Goal: Check status

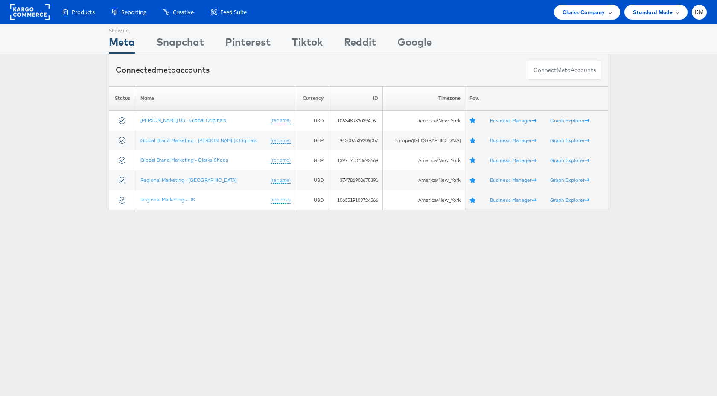
click at [566, 13] on span "Clarks Company" at bounding box center [583, 12] width 43 height 9
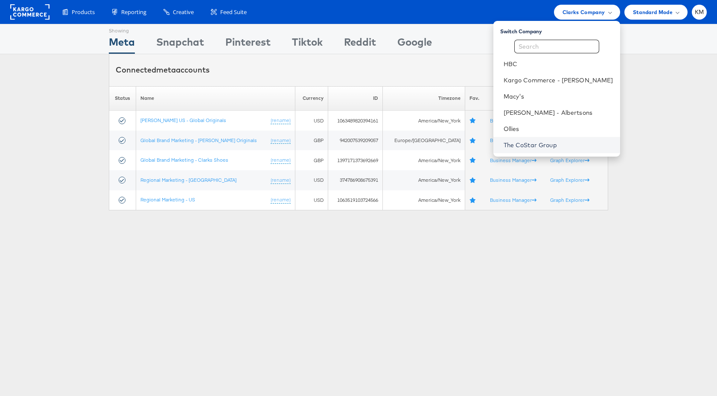
click at [528, 148] on link "The CoStar Group" at bounding box center [558, 145] width 110 height 9
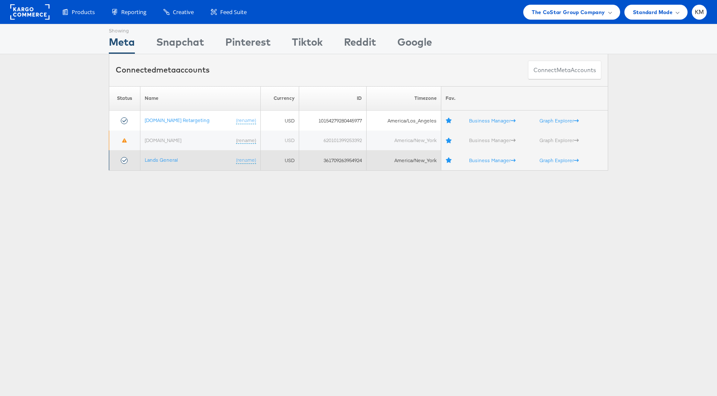
click at [163, 164] on td "Lands General (rename)" at bounding box center [200, 160] width 120 height 20
click at [165, 162] on link "Lands General" at bounding box center [161, 160] width 33 height 6
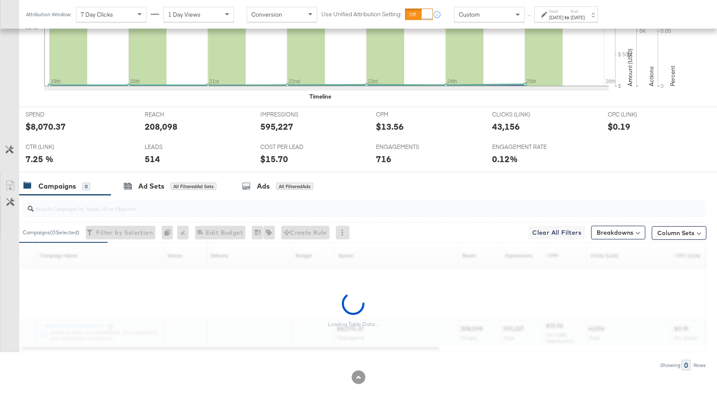
scroll to position [366, 0]
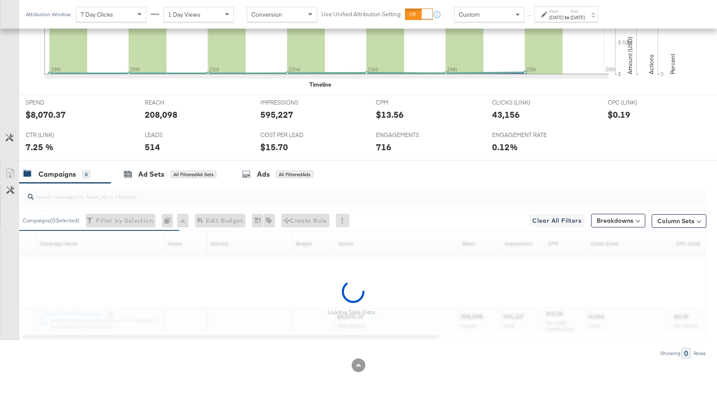
click at [563, 15] on div "Aug 19th 2024" at bounding box center [556, 17] width 14 height 7
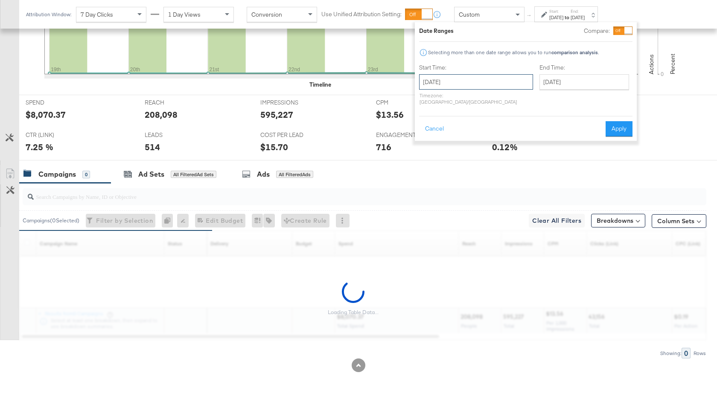
click at [481, 75] on input "August 19th 2024" at bounding box center [476, 81] width 114 height 15
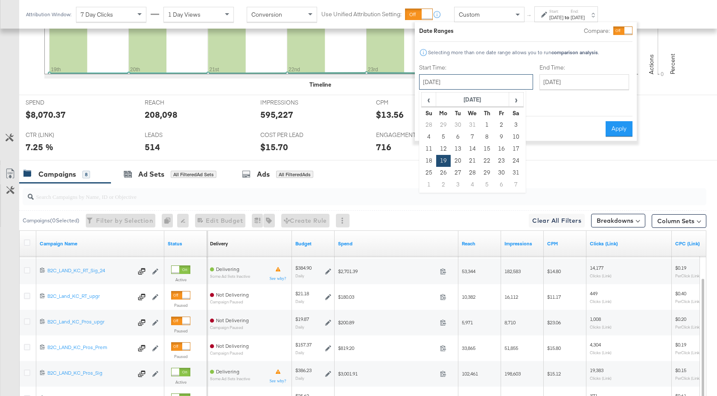
click at [480, 81] on input "August 19th 2024" at bounding box center [476, 81] width 114 height 15
click at [485, 103] on th "August 2024" at bounding box center [472, 100] width 73 height 15
click at [482, 102] on th "2024" at bounding box center [472, 100] width 85 height 15
click at [485, 135] on td "2025" at bounding box center [485, 139] width 26 height 21
click at [511, 137] on td "Aug" at bounding box center [511, 139] width 26 height 21
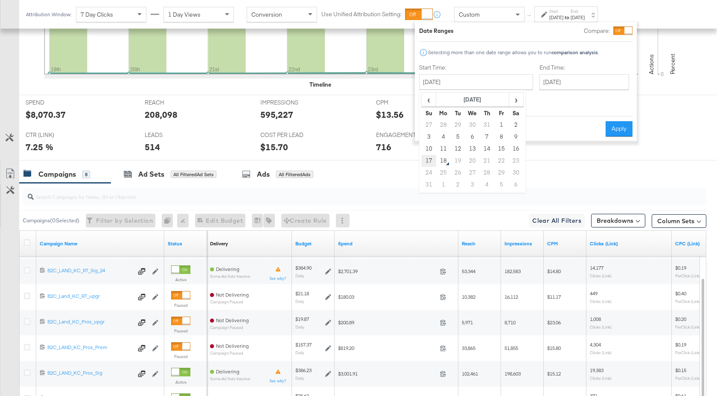
click at [429, 159] on td "17" at bounding box center [428, 161] width 15 height 12
type input "August 17th 2025"
click at [612, 121] on button "Apply" at bounding box center [618, 128] width 27 height 15
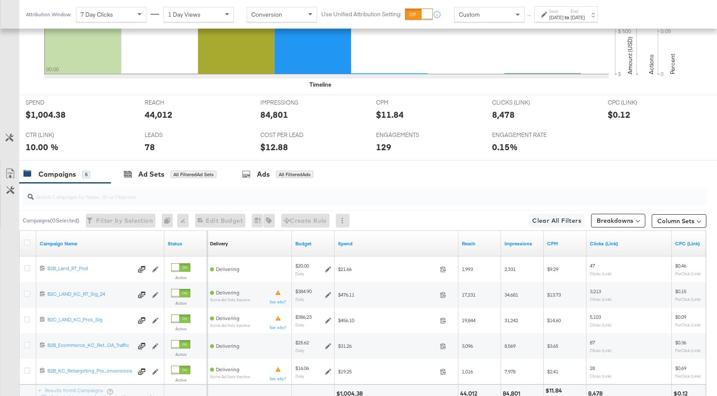
scroll to position [443, 0]
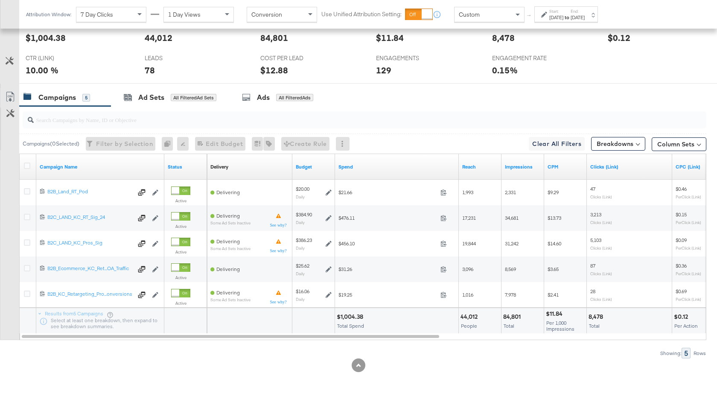
click at [575, 8] on div "Start: Aug 17th 2025 to End: Aug 17th 2025" at bounding box center [566, 14] width 64 height 16
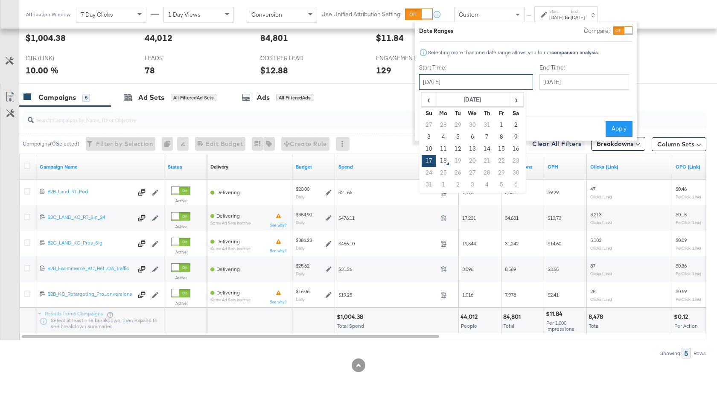
click at [489, 78] on input "August 17th 2025" at bounding box center [476, 81] width 114 height 15
click at [484, 151] on td "14" at bounding box center [486, 149] width 15 height 12
type input "August 14th 2025"
click at [566, 76] on input "August 17th 2025" at bounding box center [584, 81] width 90 height 15
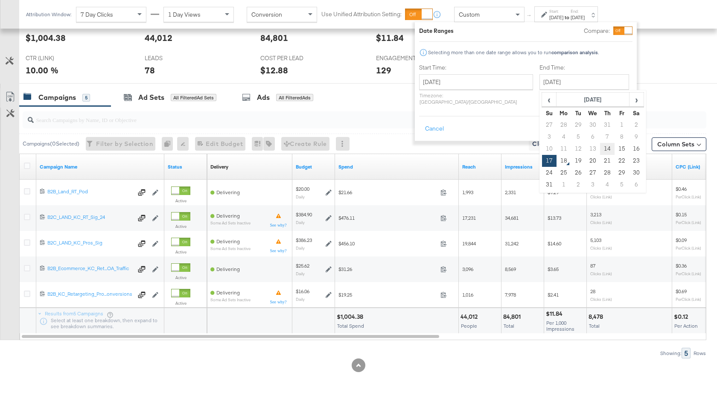
click at [600, 147] on td "14" at bounding box center [607, 149] width 15 height 12
type input "August 14th 2025"
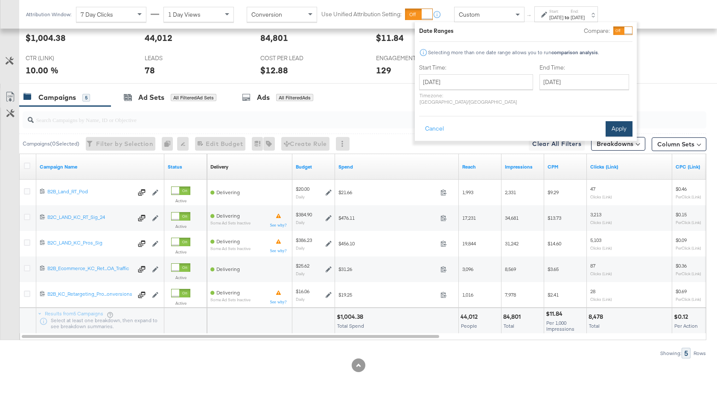
click at [616, 121] on button "Apply" at bounding box center [618, 128] width 27 height 15
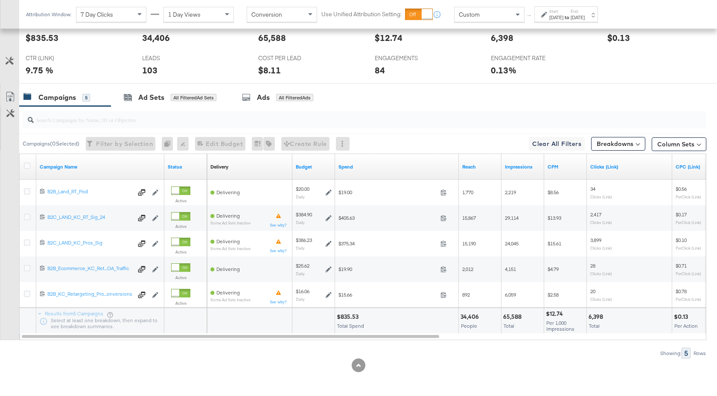
click at [584, 19] on div "Aug 14th 2025" at bounding box center [577, 17] width 14 height 7
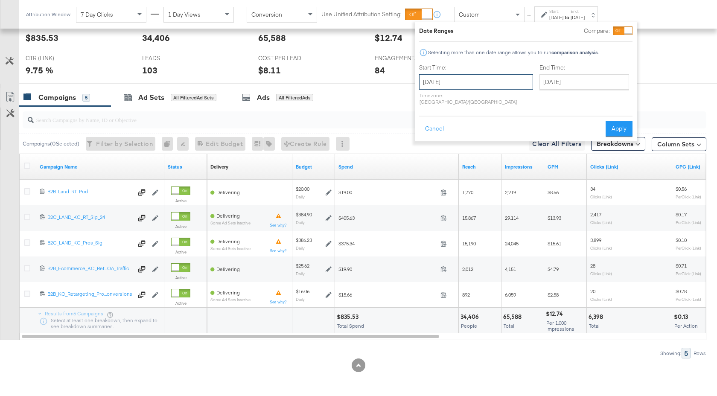
click at [488, 79] on input "August 14th 2025" at bounding box center [476, 81] width 114 height 15
click at [469, 148] on td "13" at bounding box center [472, 149] width 15 height 12
type input "August 13th 2025"
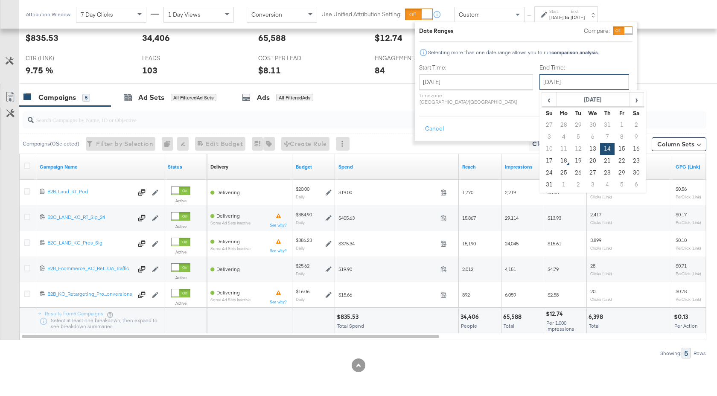
click at [555, 76] on input "August 14th 2025" at bounding box center [584, 81] width 90 height 15
click at [585, 151] on td "13" at bounding box center [592, 149] width 15 height 12
type input "August 13th 2025"
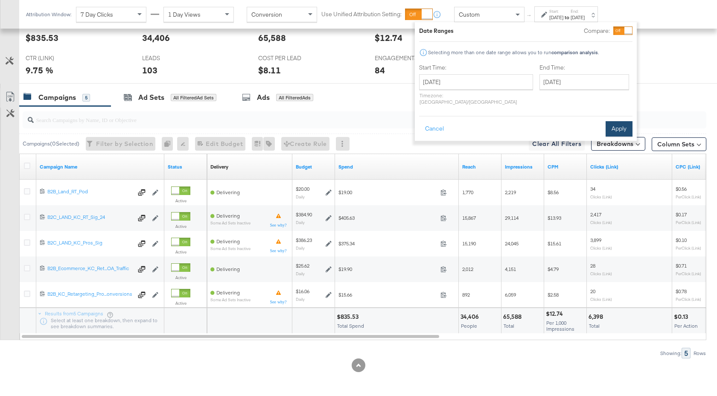
click at [608, 124] on button "Apply" at bounding box center [618, 128] width 27 height 15
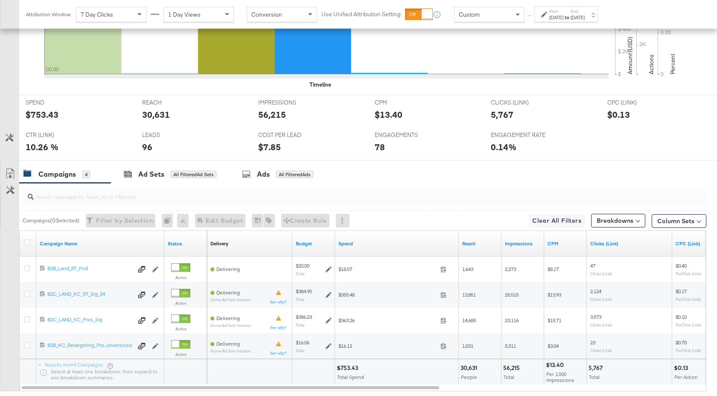
scroll to position [417, 0]
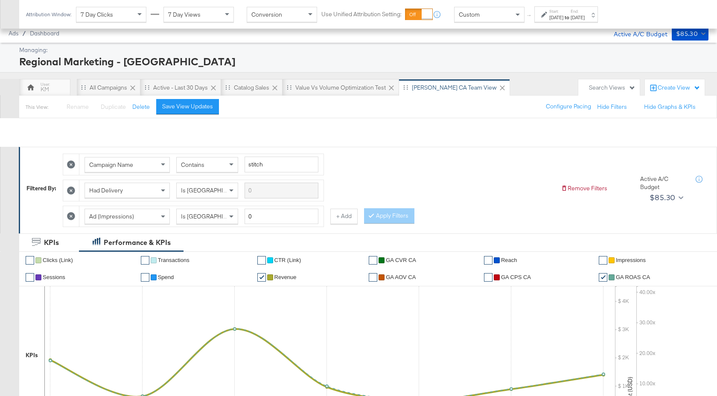
scroll to position [340, 0]
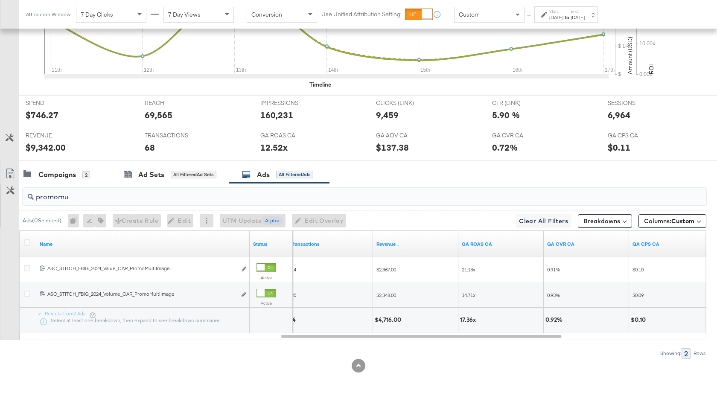
click at [563, 14] on div "Aug 11th 2024" at bounding box center [556, 17] width 14 height 7
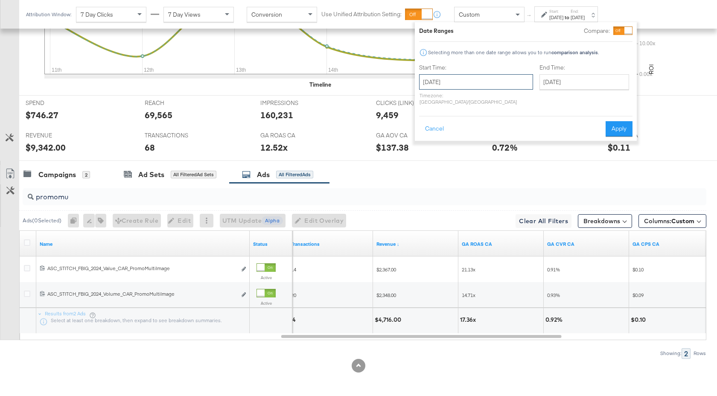
click at [489, 80] on input "August 11th 2024" at bounding box center [476, 81] width 114 height 15
click at [473, 150] on td "14" at bounding box center [472, 149] width 15 height 12
type input "August 14th 2024"
click at [576, 81] on input "August 17th 2024" at bounding box center [584, 81] width 90 height 15
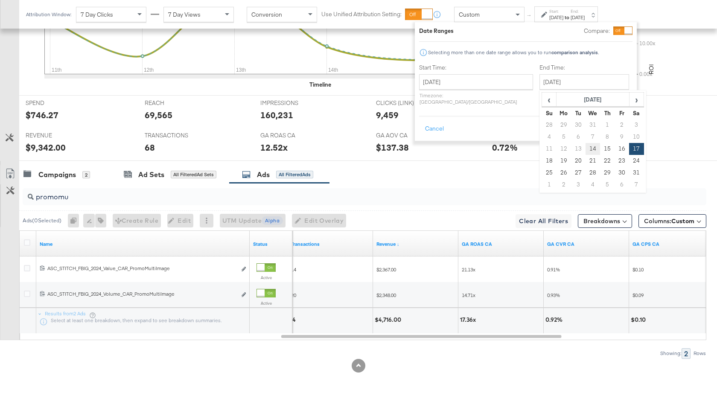
click at [585, 147] on td "14" at bounding box center [592, 149] width 15 height 12
type input "August 14th 2024"
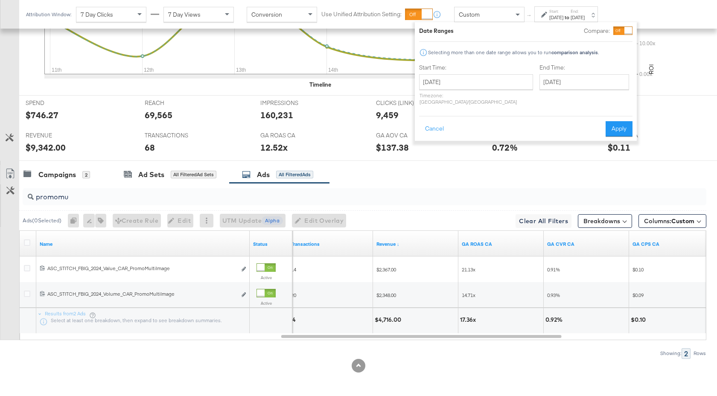
click at [612, 133] on div "Date Ranges Compare: Selecting more than one date range allows you to run compa…" at bounding box center [526, 81] width 222 height 119
click at [617, 122] on button "Apply" at bounding box center [618, 128] width 27 height 15
